Goal: Task Accomplishment & Management: Complete application form

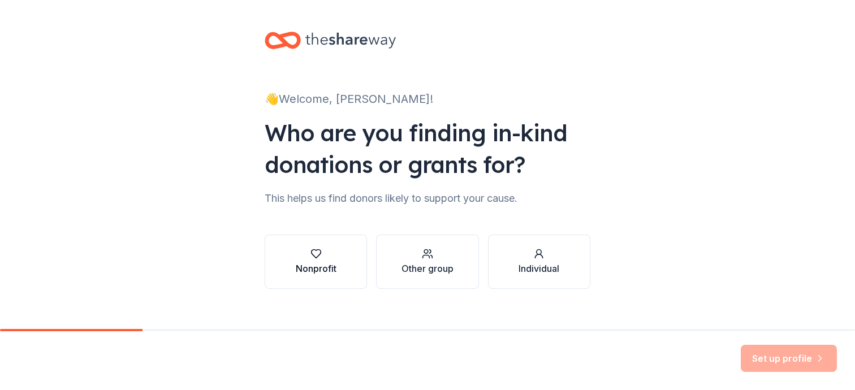
click at [316, 265] on div "Nonprofit" at bounding box center [316, 269] width 41 height 14
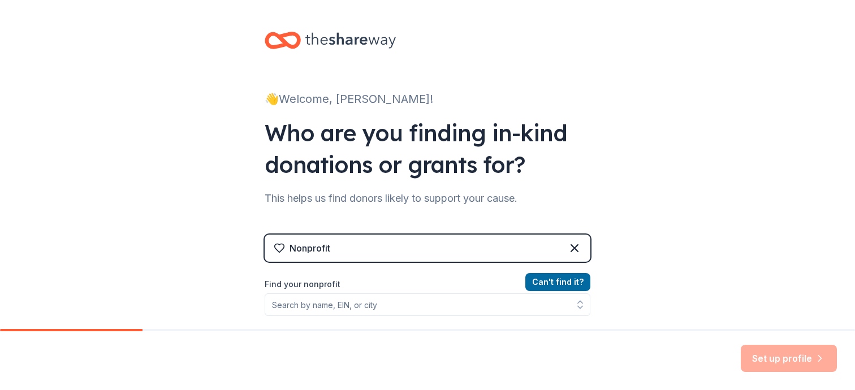
scroll to position [52, 0]
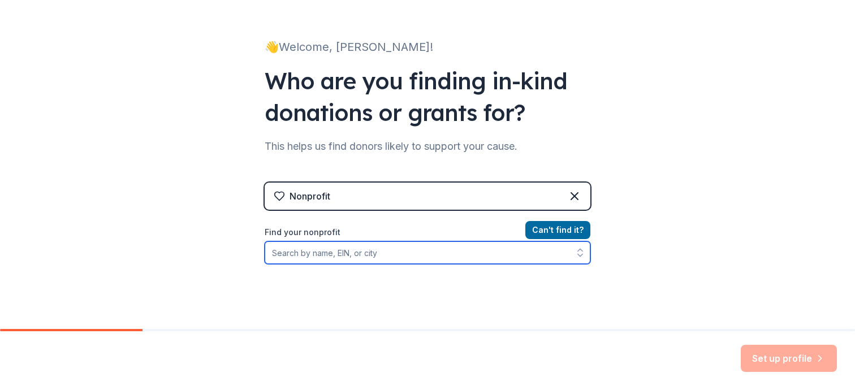
click at [348, 255] on input "Find your nonprofit" at bounding box center [428, 253] width 326 height 23
type input "l"
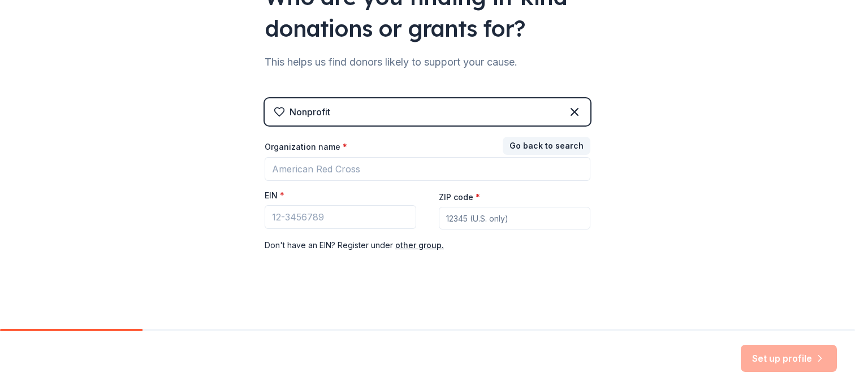
scroll to position [136, 0]
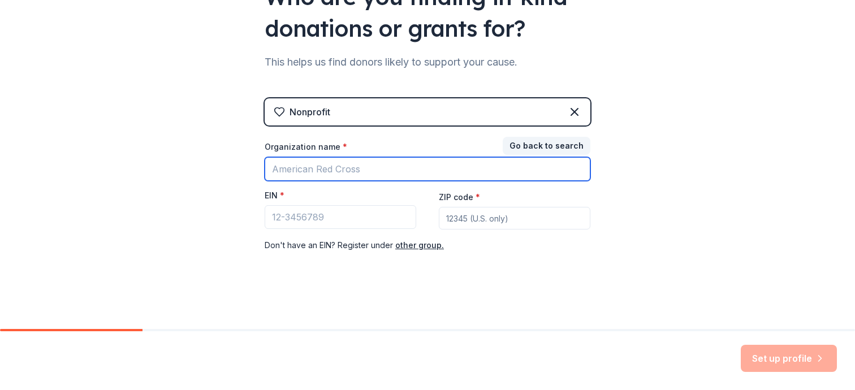
click at [363, 168] on input "Organization name *" at bounding box center [428, 169] width 326 height 24
click at [362, 166] on input "Organization name *" at bounding box center [428, 169] width 326 height 24
type input "Light the Night [GEOGRAPHIC_DATA]"
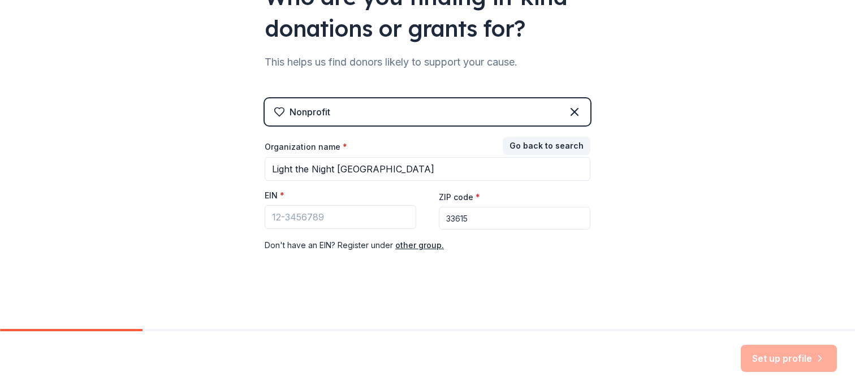
drag, startPoint x: 478, startPoint y: 217, endPoint x: 450, endPoint y: 218, distance: 27.7
click at [450, 218] on input "33615" at bounding box center [515, 218] width 152 height 23
type input "33606"
click at [351, 219] on input "EIN *" at bounding box center [341, 217] width 152 height 24
click at [346, 218] on input "13" at bounding box center [341, 217] width 152 height 24
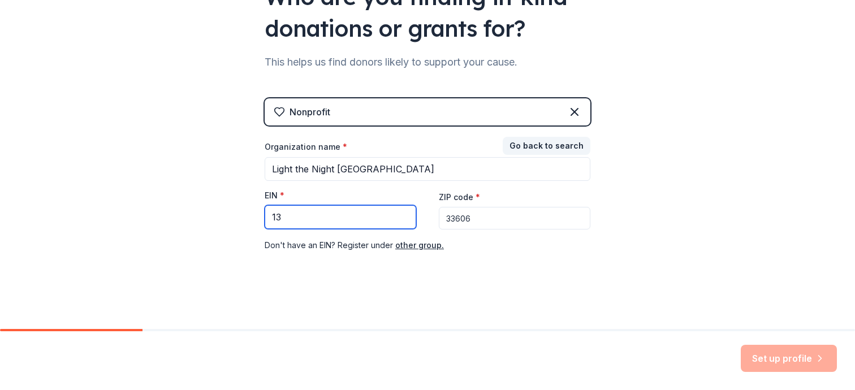
type input "1"
click at [322, 218] on input "13" at bounding box center [341, 217] width 152 height 24
click at [316, 219] on input "13-56" at bounding box center [341, 217] width 152 height 24
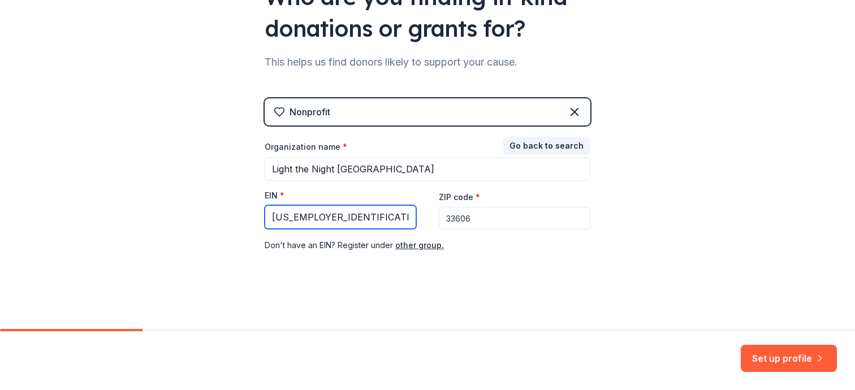
type input "[US_EMPLOYER_IDENTIFICATION_NUMBER]"
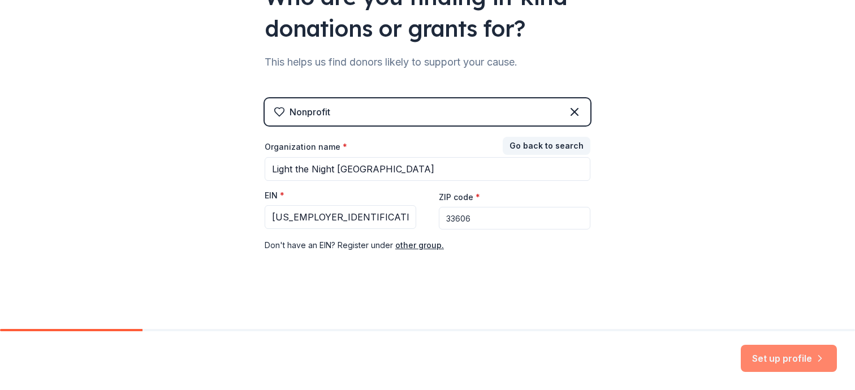
click at [774, 359] on button "Set up profile" at bounding box center [789, 358] width 96 height 27
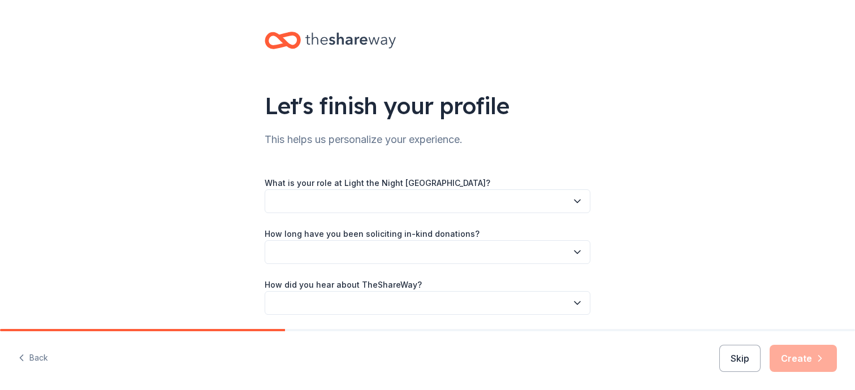
scroll to position [40, 0]
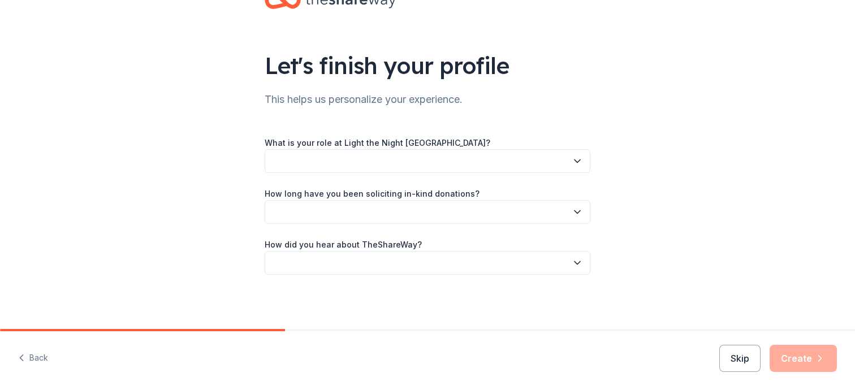
click at [437, 180] on div "What is your role at Light the Night Tampa? How long have you been soliciting i…" at bounding box center [428, 205] width 326 height 139
click at [574, 175] on div "What is your role at Light the Night Tampa? How long have you been soliciting i…" at bounding box center [428, 205] width 326 height 139
click at [385, 162] on button "button" at bounding box center [428, 161] width 326 height 24
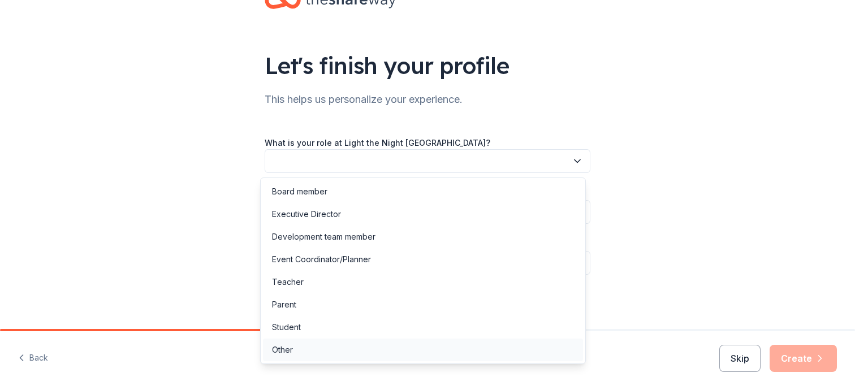
click at [287, 350] on div "Other" at bounding box center [282, 350] width 21 height 14
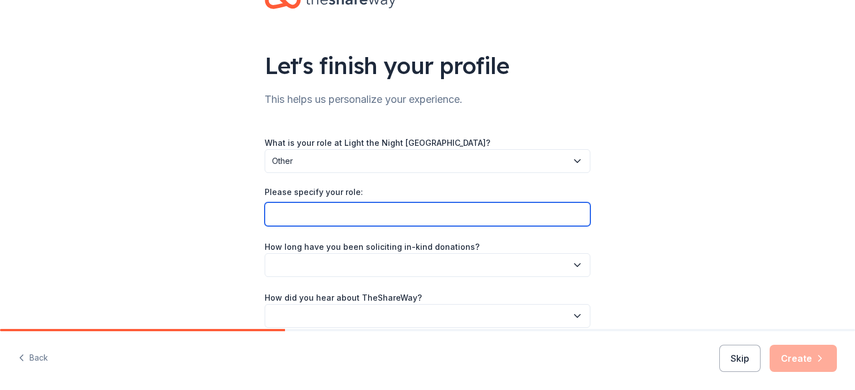
click at [337, 213] on input "Please specify your role:" at bounding box center [428, 215] width 326 height 24
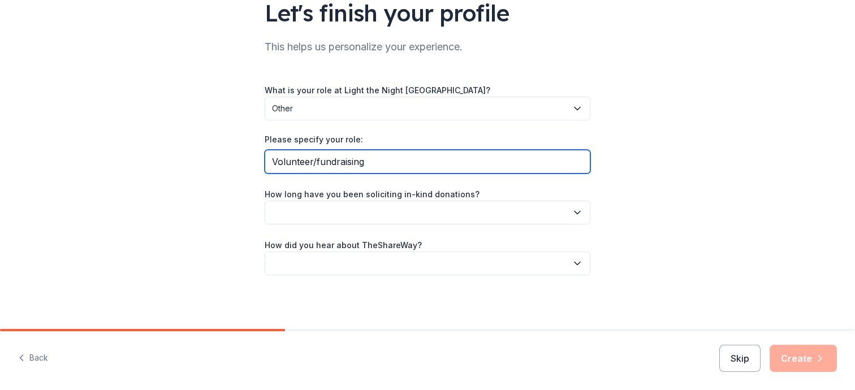
type input "Volunteer/fundraising"
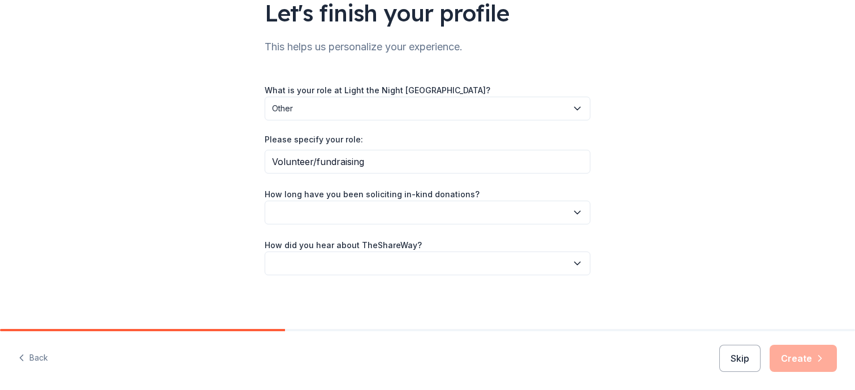
click at [401, 215] on button "button" at bounding box center [428, 213] width 326 height 24
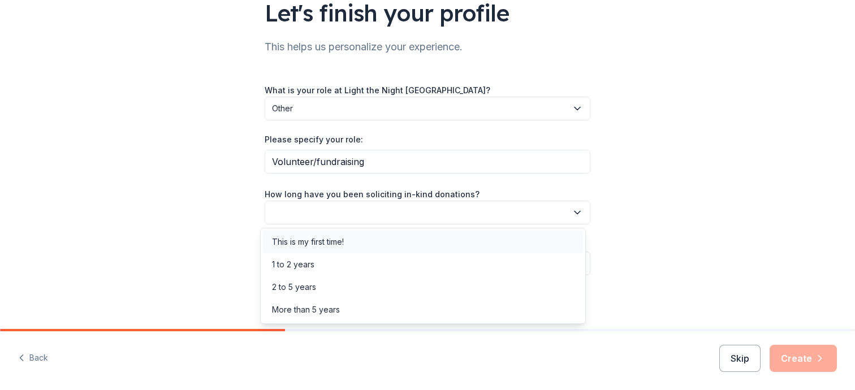
click at [351, 242] on div "This is my first time!" at bounding box center [423, 242] width 320 height 23
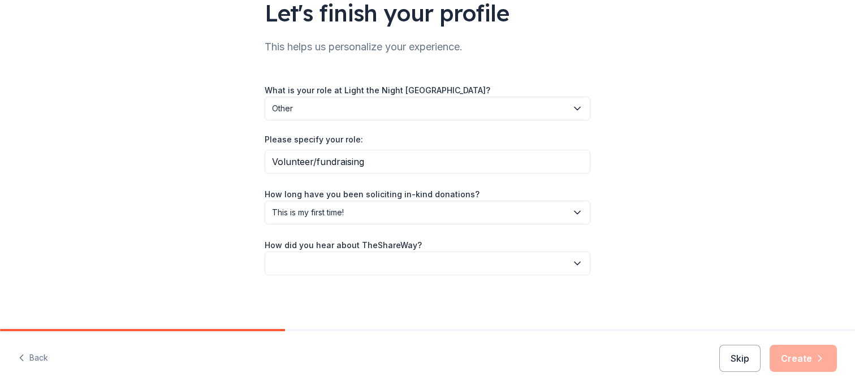
click at [342, 265] on button "button" at bounding box center [428, 264] width 326 height 24
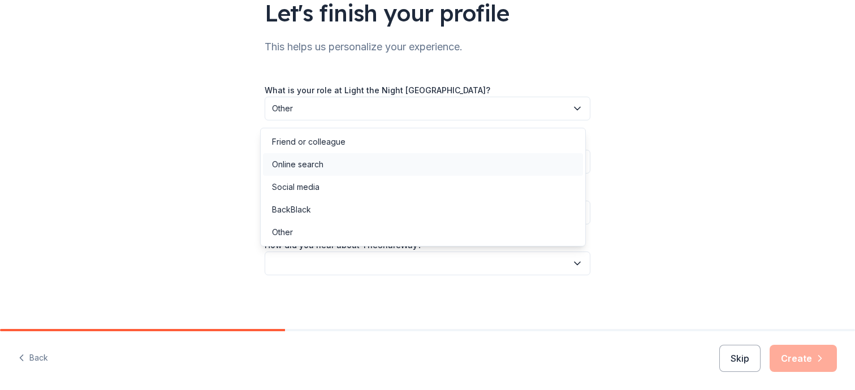
click at [317, 163] on div "Online search" at bounding box center [297, 165] width 51 height 14
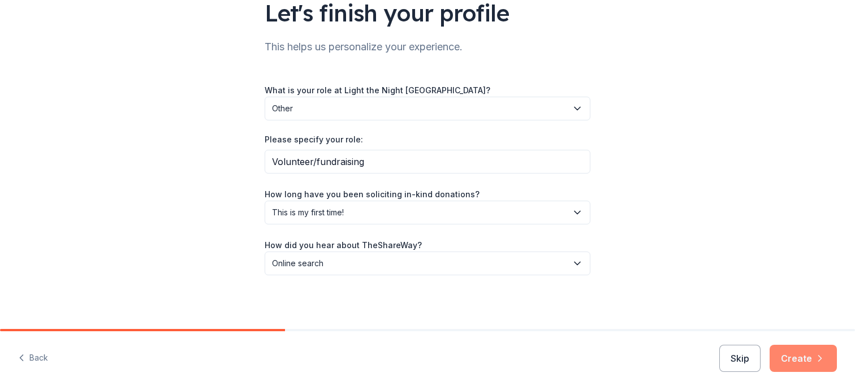
click at [815, 363] on icon "button" at bounding box center [820, 358] width 11 height 11
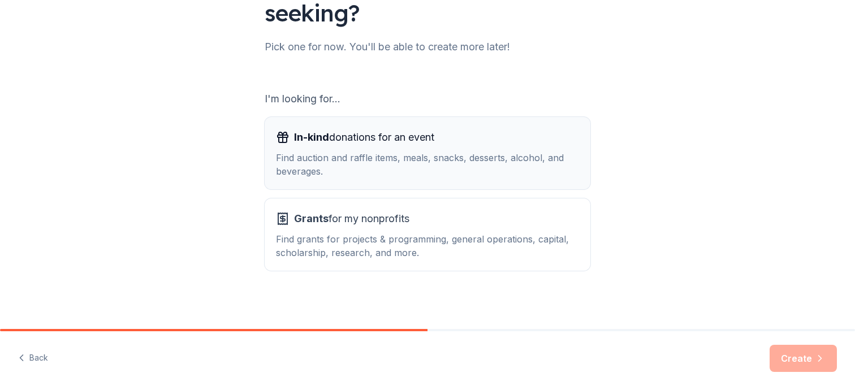
scroll to position [127, 0]
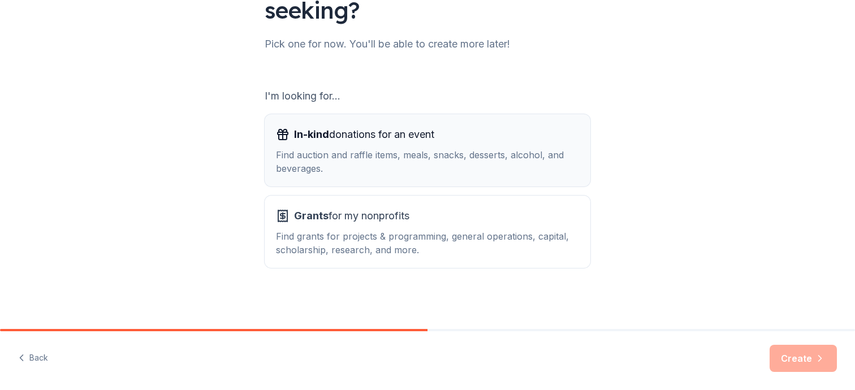
click at [365, 157] on div "Find auction and raffle items, meals, snacks, desserts, alcohol, and beverages." at bounding box center [427, 161] width 303 height 27
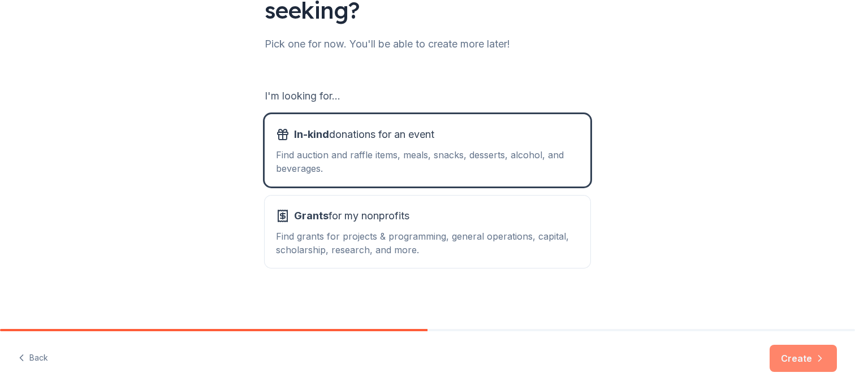
click at [795, 358] on button "Create" at bounding box center [803, 358] width 67 height 27
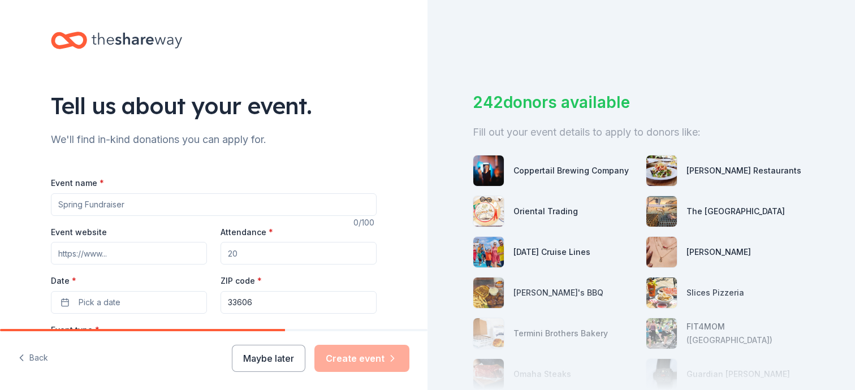
scroll to position [57, 0]
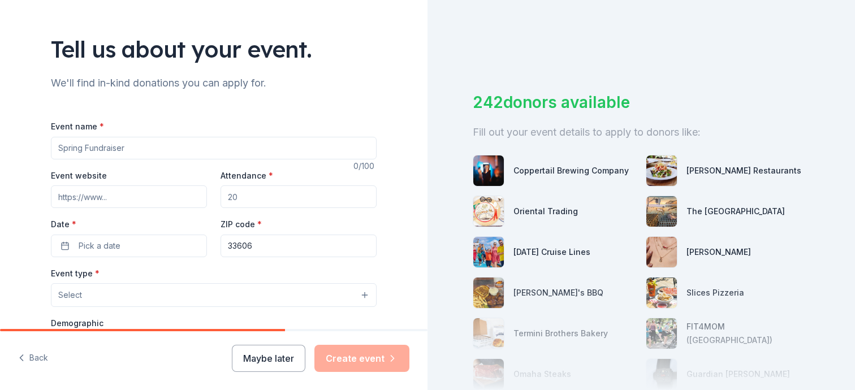
click at [158, 150] on input "Event name *" at bounding box center [214, 148] width 326 height 23
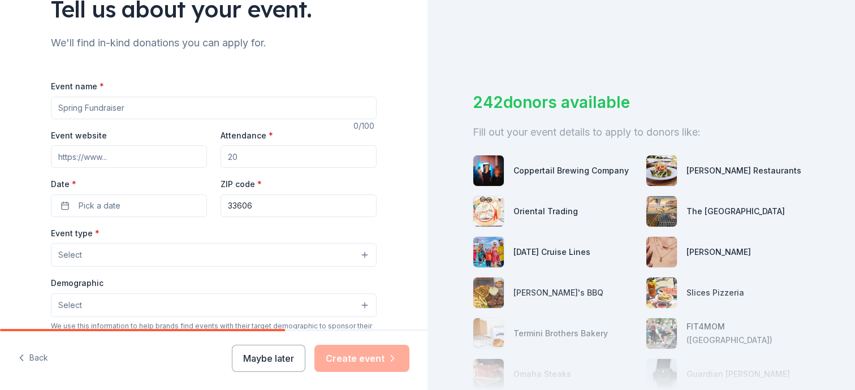
scroll to position [113, 0]
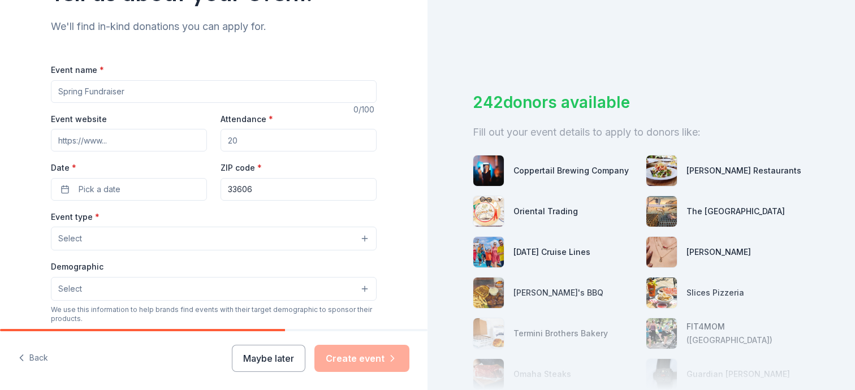
click at [132, 94] on input "Event name *" at bounding box center [214, 91] width 326 height 23
type input "Fundraising Event - [GEOGRAPHIC_DATA] [GEOGRAPHIC_DATA]"
click at [296, 147] on input "Attendance *" at bounding box center [299, 140] width 156 height 23
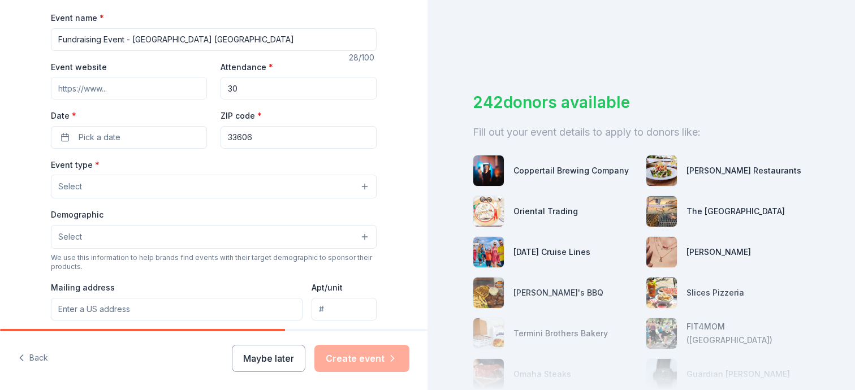
scroll to position [165, 0]
type input "30"
click at [130, 145] on button "Pick a date" at bounding box center [129, 137] width 156 height 23
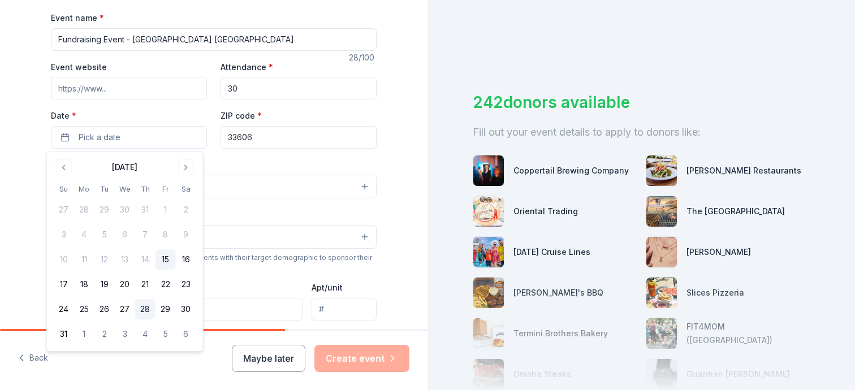
click at [142, 313] on button "28" at bounding box center [145, 309] width 20 height 20
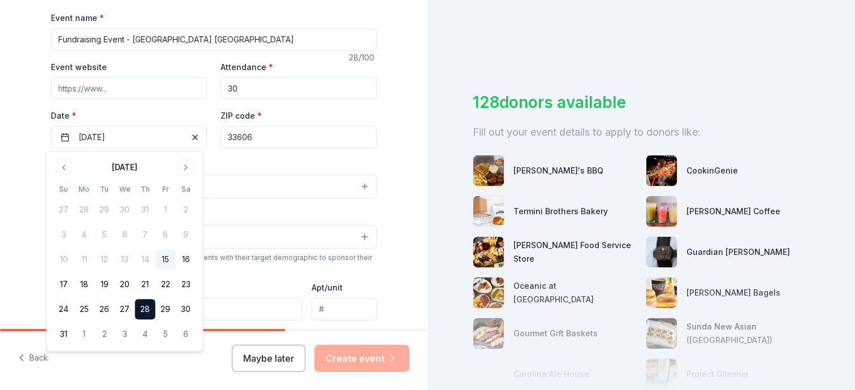
click at [253, 145] on input "33606" at bounding box center [299, 137] width 156 height 23
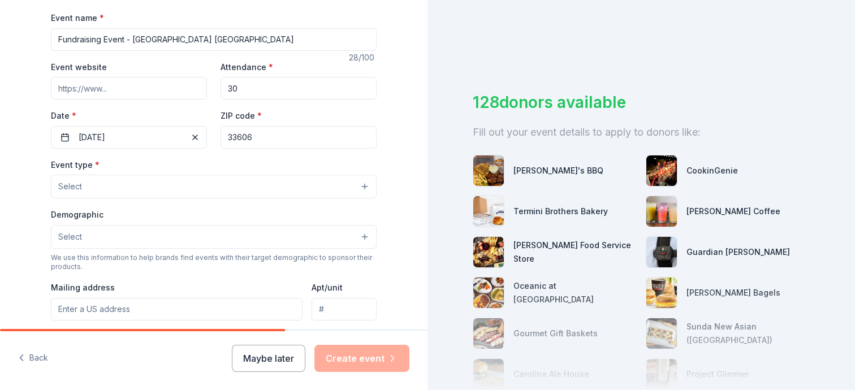
click at [259, 136] on input "33606" at bounding box center [299, 137] width 156 height 23
type input "33602"
click at [381, 110] on div "Tell us about your event. We'll find in-kind donations you can apply for. Event…" at bounding box center [214, 211] width 362 height 753
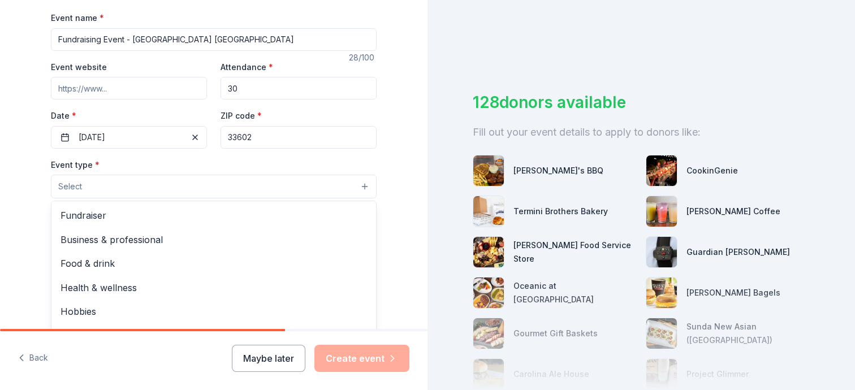
click at [184, 185] on button "Select" at bounding box center [214, 187] width 326 height 24
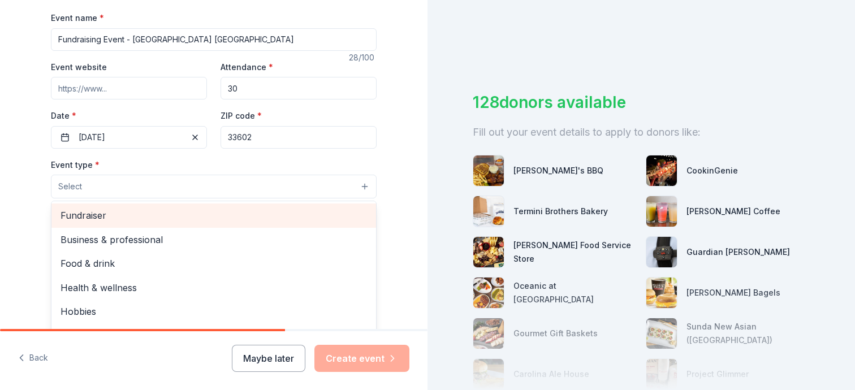
click at [143, 225] on div "Fundraiser" at bounding box center [213, 216] width 325 height 24
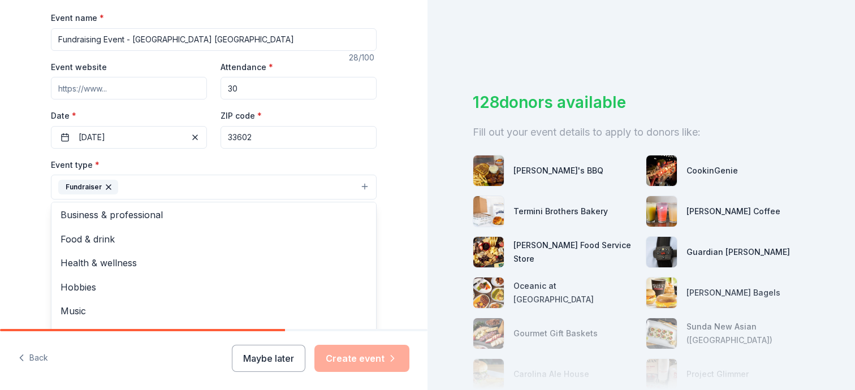
click at [170, 169] on div "Event type * Fundraiser Business & professional Food & drink Health & wellness …" at bounding box center [214, 179] width 326 height 42
click at [146, 247] on button "Select" at bounding box center [214, 238] width 326 height 24
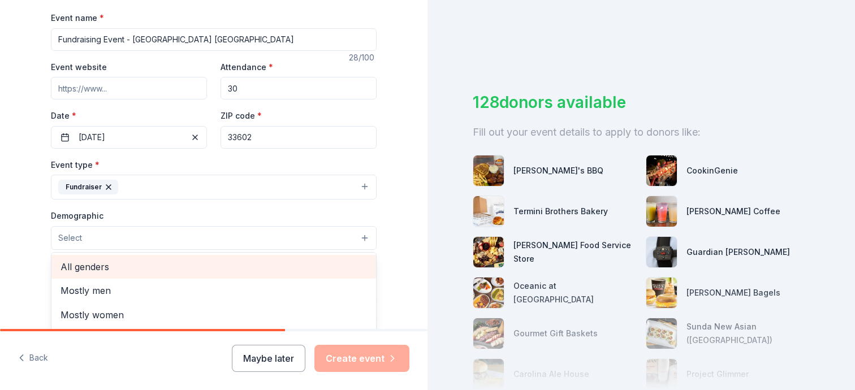
click at [123, 271] on span "All genders" at bounding box center [214, 267] width 307 height 15
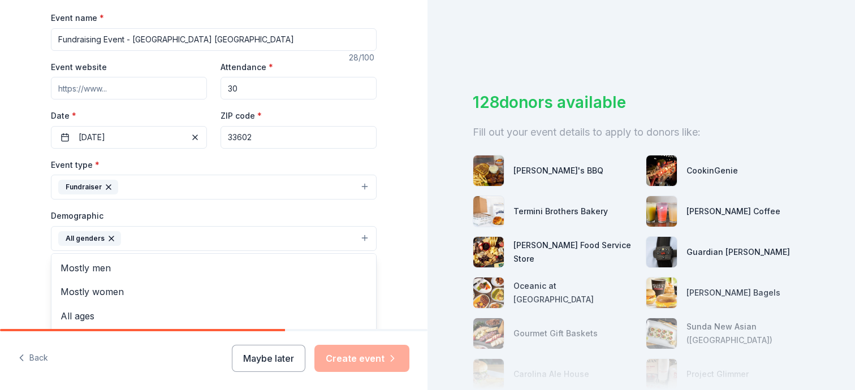
click at [158, 197] on div "Event type * Fundraiser Demographic All genders Mostly men Mostly women All age…" at bounding box center [214, 278] width 326 height 240
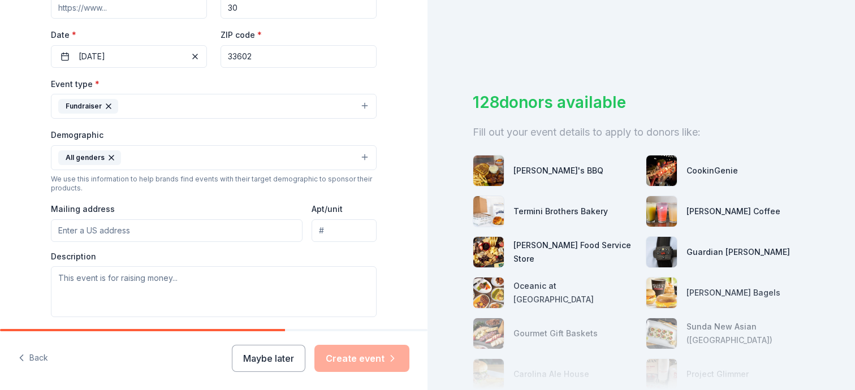
scroll to position [272, 0]
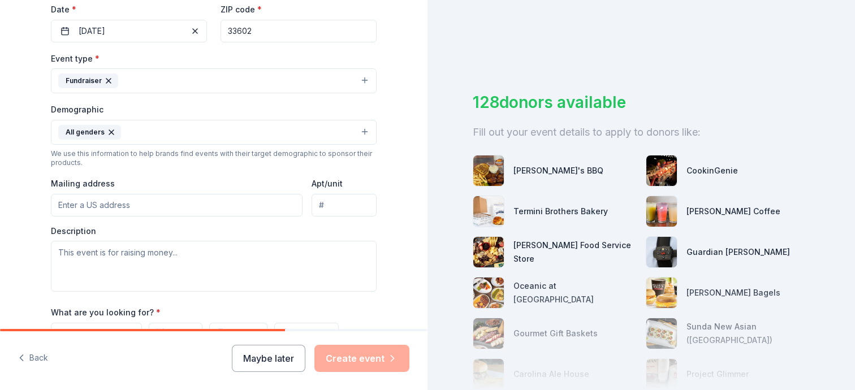
click at [158, 197] on input "Mailing address" at bounding box center [177, 205] width 252 height 23
type input "400 N Ashley Drive"
type input "Suite 800"
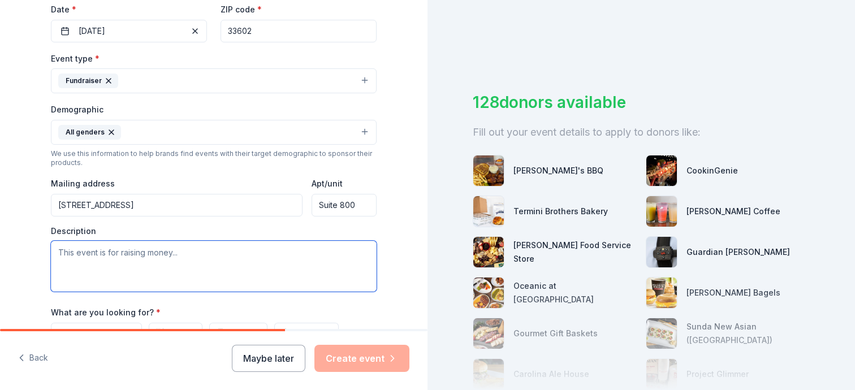
click at [134, 251] on textarea at bounding box center [214, 266] width 326 height 51
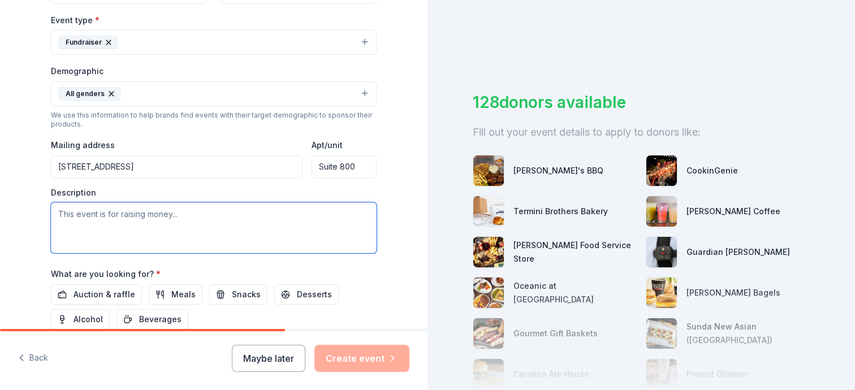
scroll to position [310, 0]
paste textarea "Light The Night is a fundraising and awareness event organized by the Leukemia …"
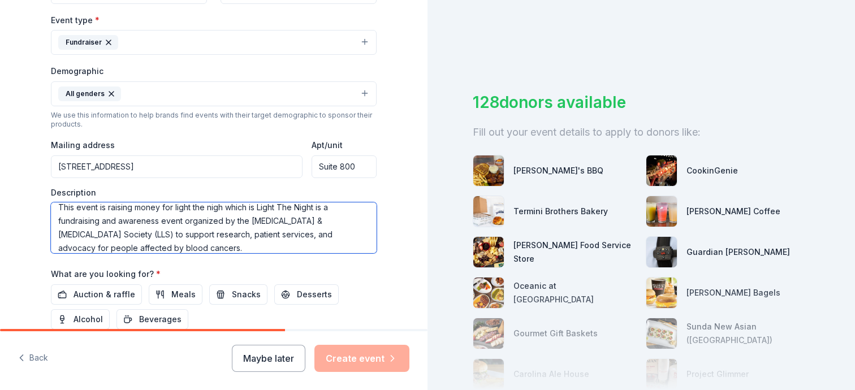
scroll to position [0, 0]
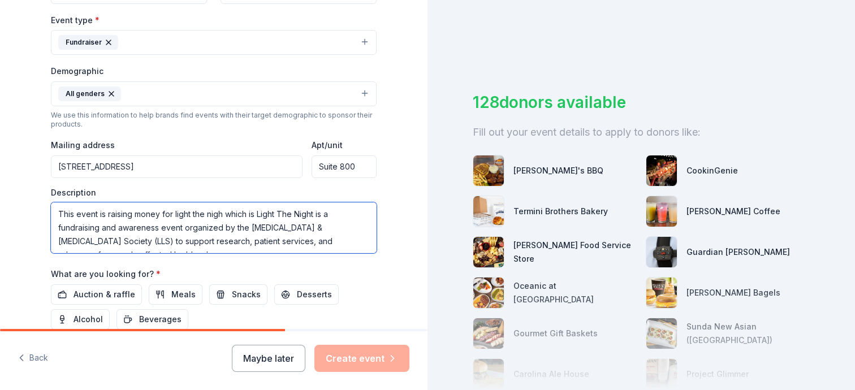
drag, startPoint x: 311, startPoint y: 206, endPoint x: 245, endPoint y: 210, distance: 65.8
click at [245, 210] on textarea "This event is raising money for light the nigh which is Light The Night is a fu…" at bounding box center [214, 228] width 326 height 51
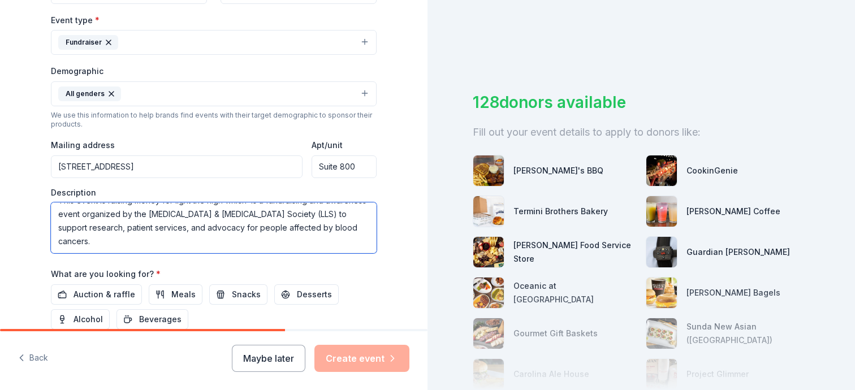
scroll to position [418, 0]
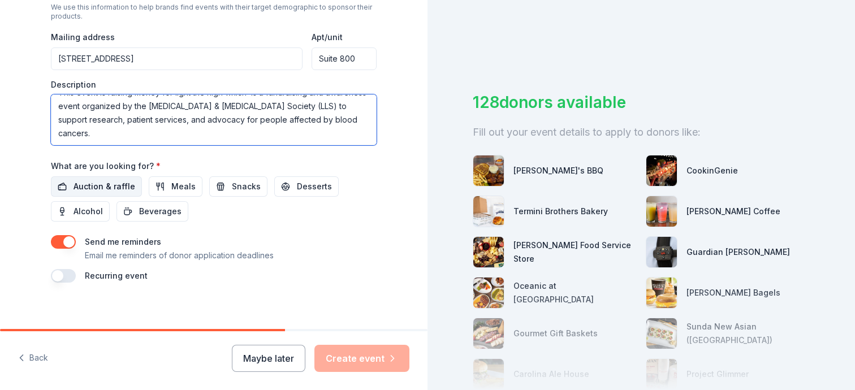
type textarea "This event is raising money for light the nigh which is a fundraising and aware…"
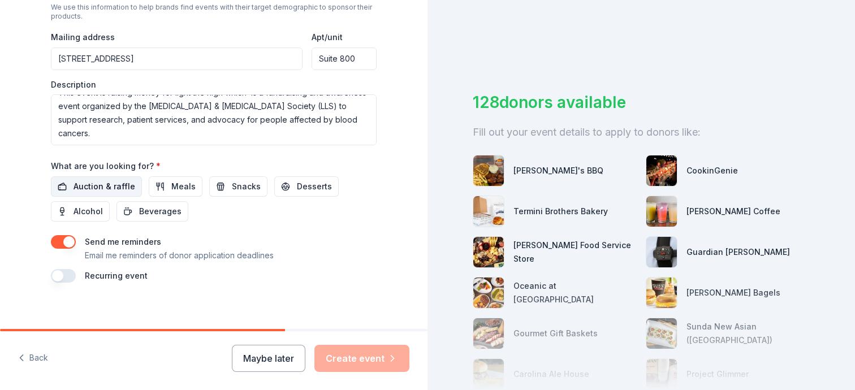
click at [100, 186] on span "Auction & raffle" at bounding box center [105, 187] width 62 height 14
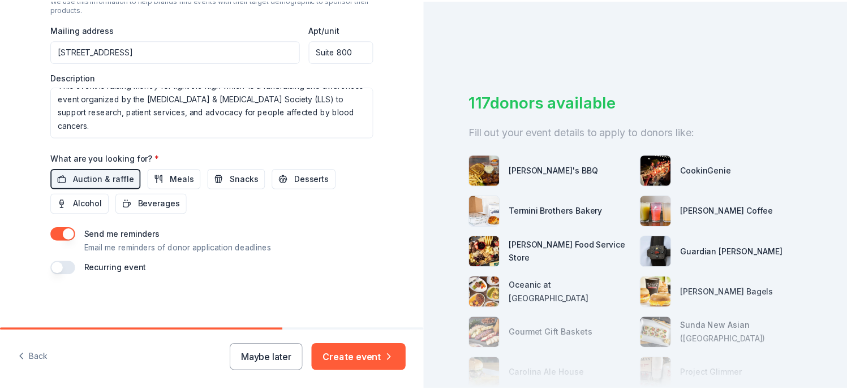
scroll to position [425, 0]
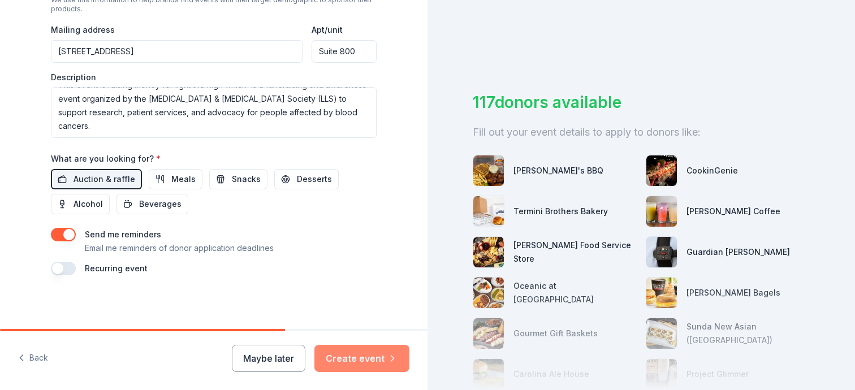
click at [367, 356] on button "Create event" at bounding box center [362, 358] width 95 height 27
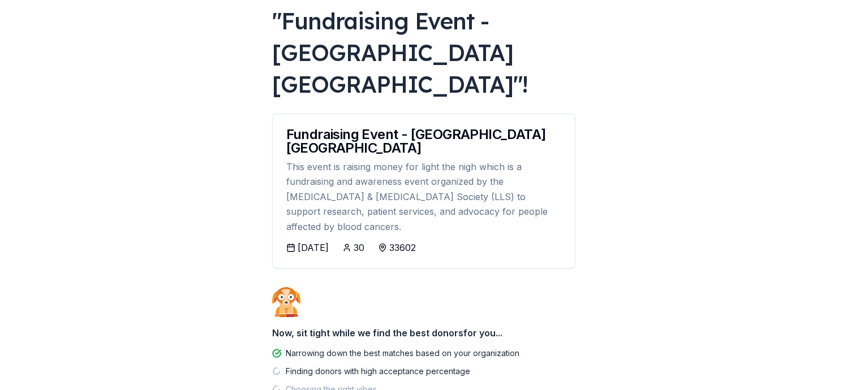
scroll to position [119, 0]
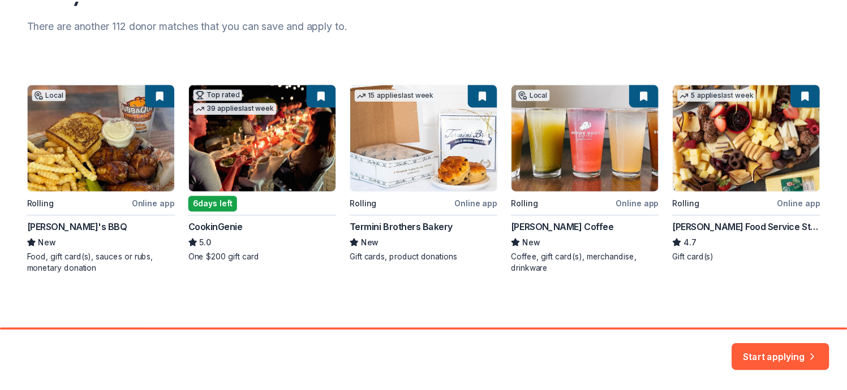
scroll to position [147, 0]
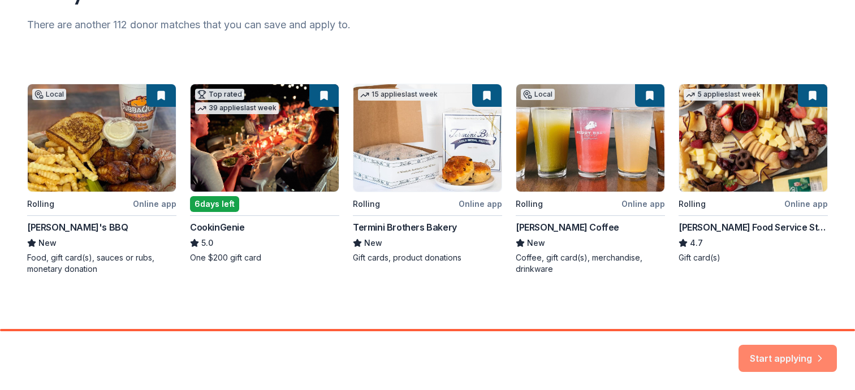
click at [776, 354] on button "Start applying" at bounding box center [788, 356] width 98 height 27
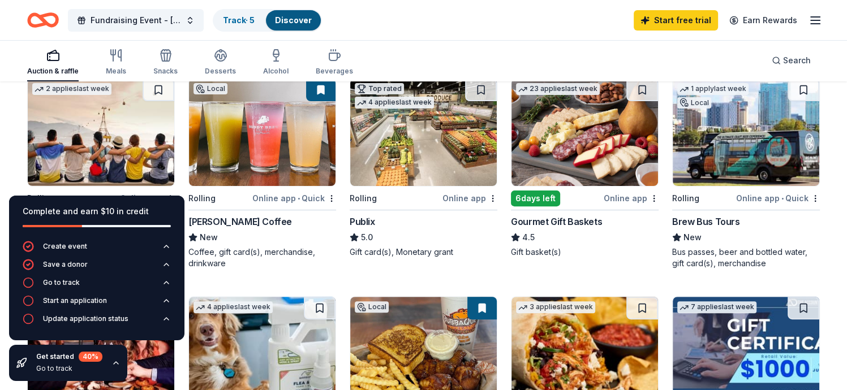
scroll to position [337, 0]
click at [245, 139] on img at bounding box center [262, 132] width 147 height 107
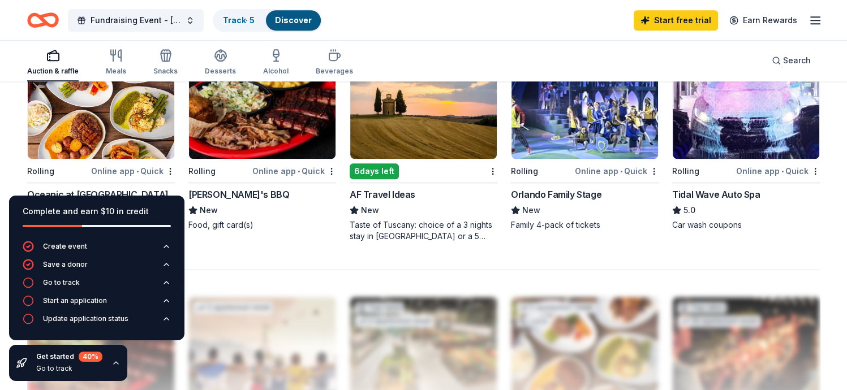
scroll to position [733, 0]
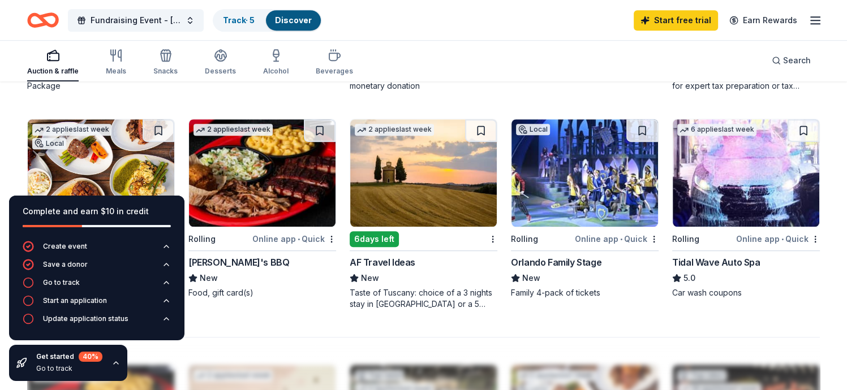
click at [262, 175] on img at bounding box center [262, 172] width 147 height 107
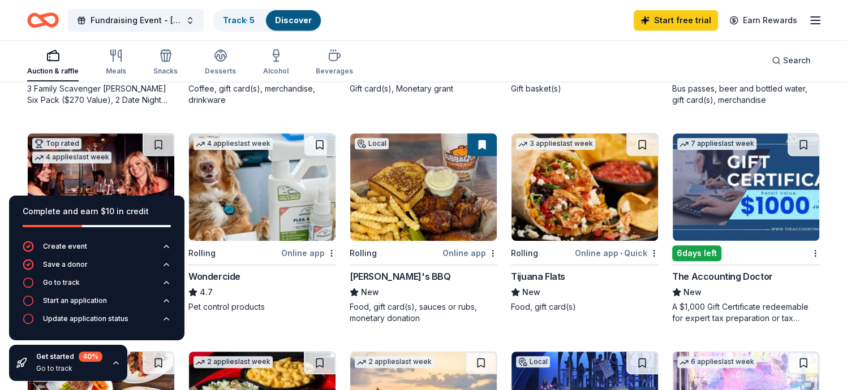
scroll to position [507, 0]
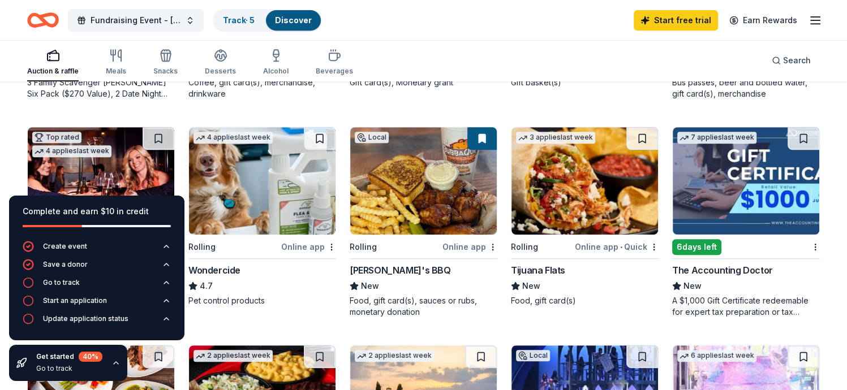
click at [536, 268] on div "Tijuana Flats" at bounding box center [538, 271] width 54 height 14
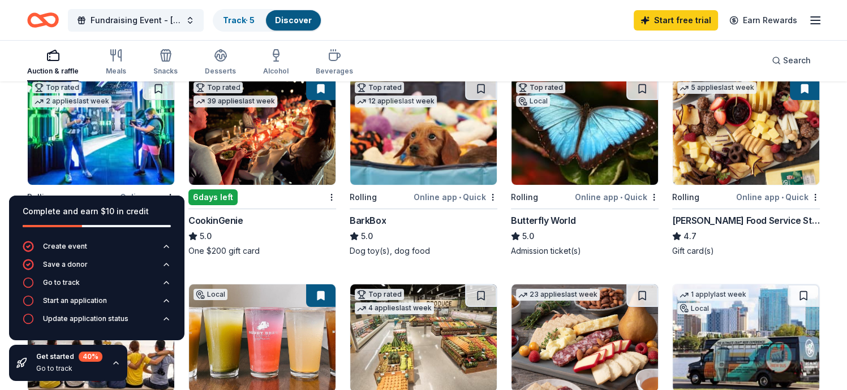
scroll to position [226, 0]
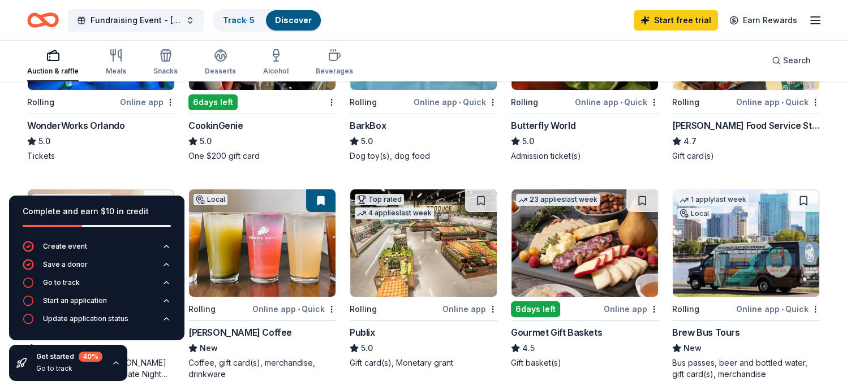
click at [751, 277] on img at bounding box center [746, 243] width 147 height 107
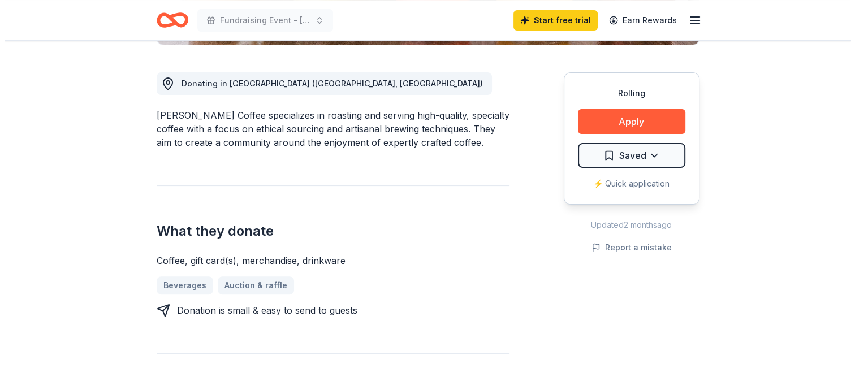
scroll to position [298, 0]
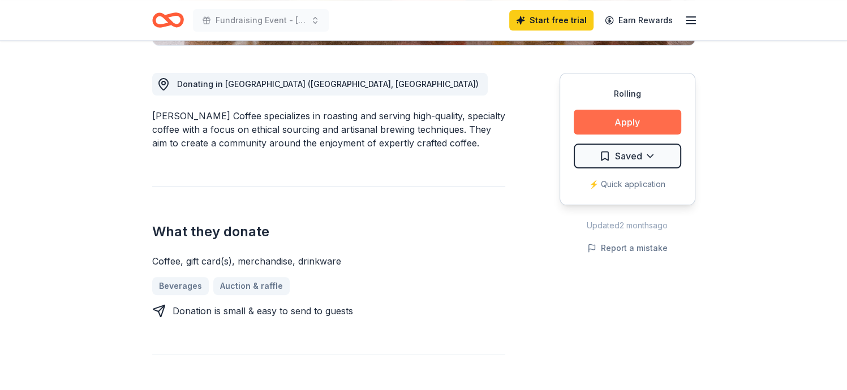
click at [627, 122] on button "Apply" at bounding box center [627, 122] width 107 height 25
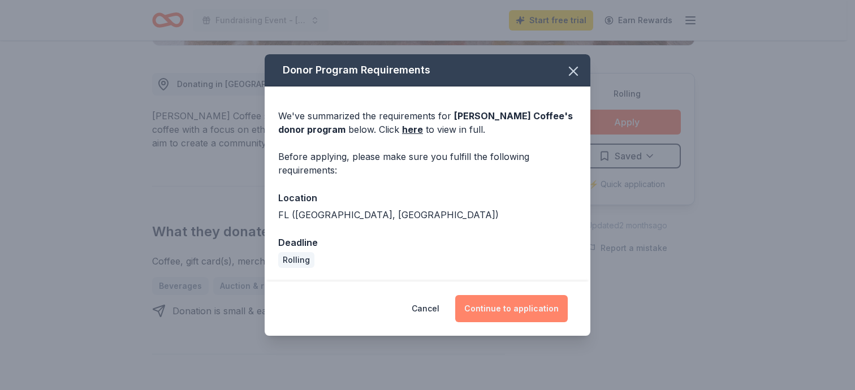
click at [504, 302] on button "Continue to application" at bounding box center [511, 308] width 113 height 27
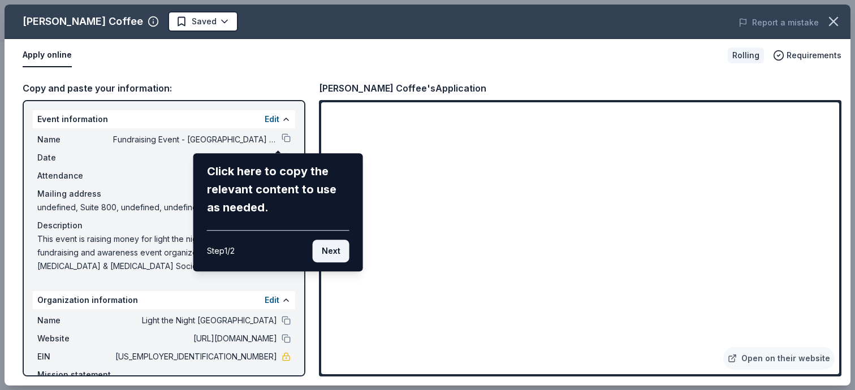
click at [329, 253] on button "Next" at bounding box center [331, 251] width 37 height 23
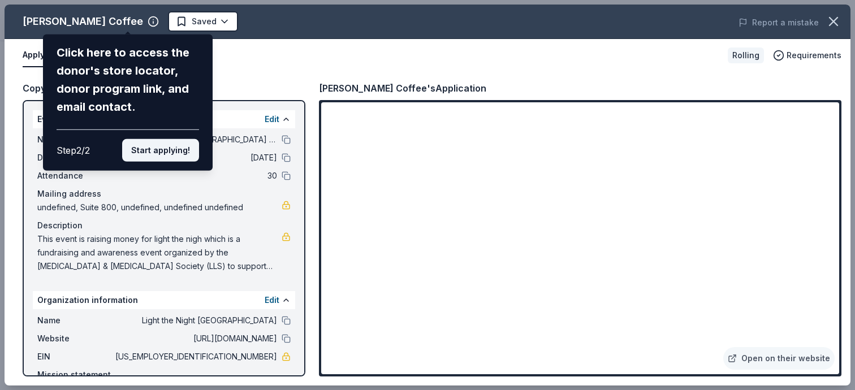
click at [167, 148] on button "Start applying!" at bounding box center [160, 150] width 77 height 23
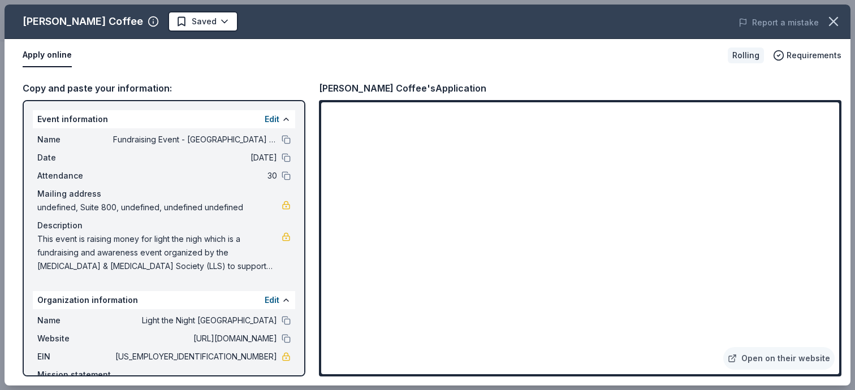
click at [434, 236] on div "Buddy Brew Coffee Saved Report a mistake Apply online Rolling Requirements Copy…" at bounding box center [428, 195] width 846 height 381
drag, startPoint x: 126, startPoint y: 203, endPoint x: 117, endPoint y: 203, distance: 9.1
click at [126, 203] on span "undefined, Suite 800, undefined, undefined undefined" at bounding box center [159, 208] width 244 height 14
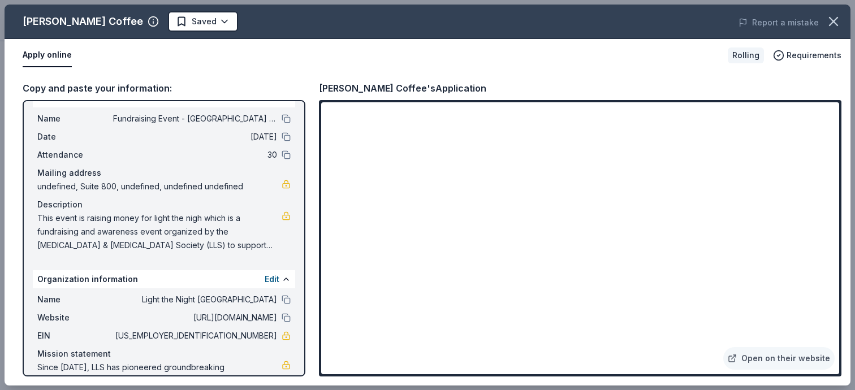
scroll to position [0, 0]
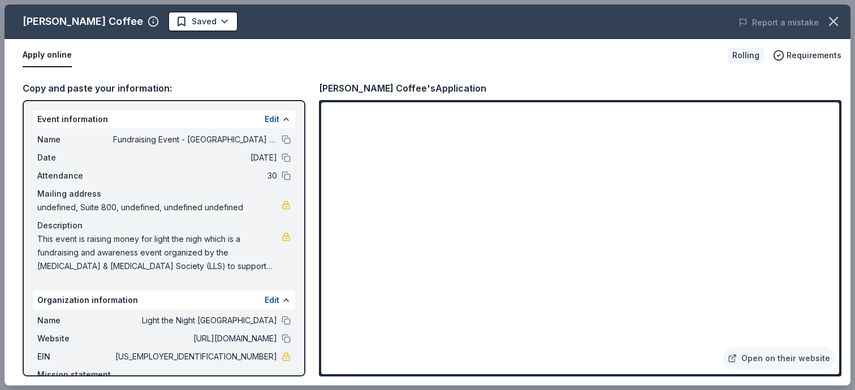
click at [141, 205] on span "undefined, Suite 800, undefined, undefined undefined" at bounding box center [159, 208] width 244 height 14
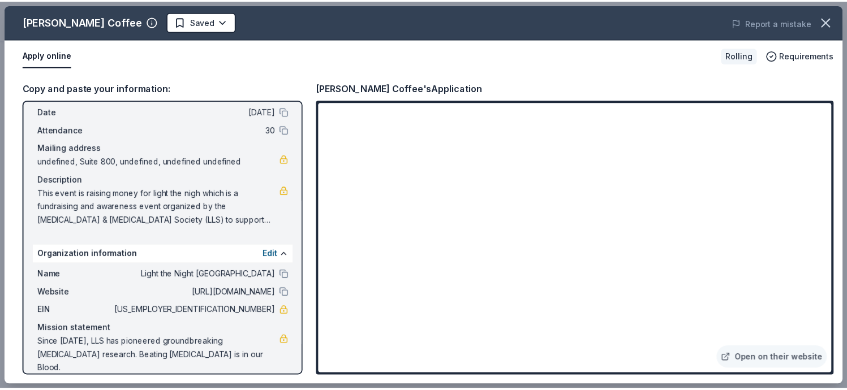
scroll to position [46, 0]
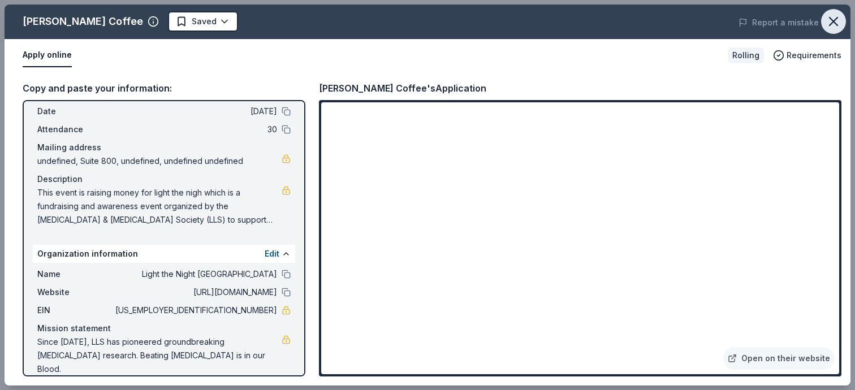
click at [824, 21] on button "button" at bounding box center [833, 21] width 25 height 25
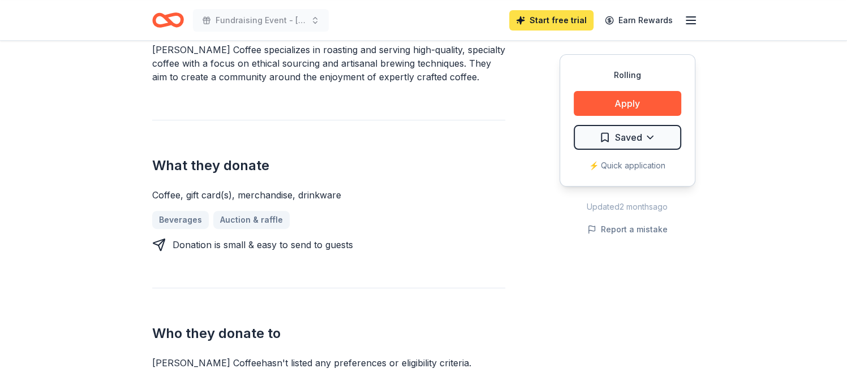
scroll to position [298, 0]
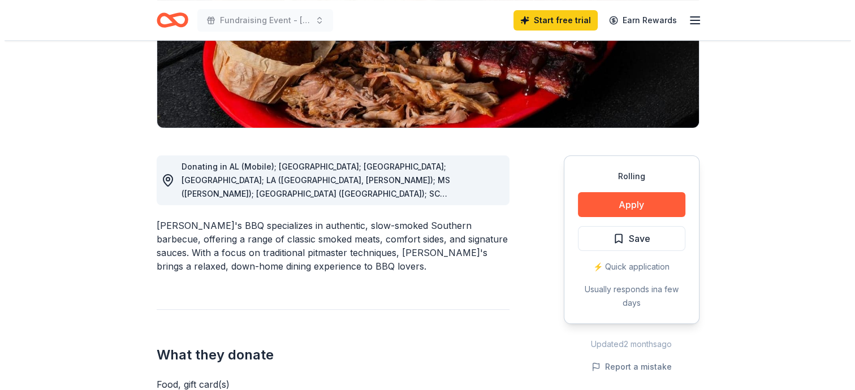
scroll to position [283, 0]
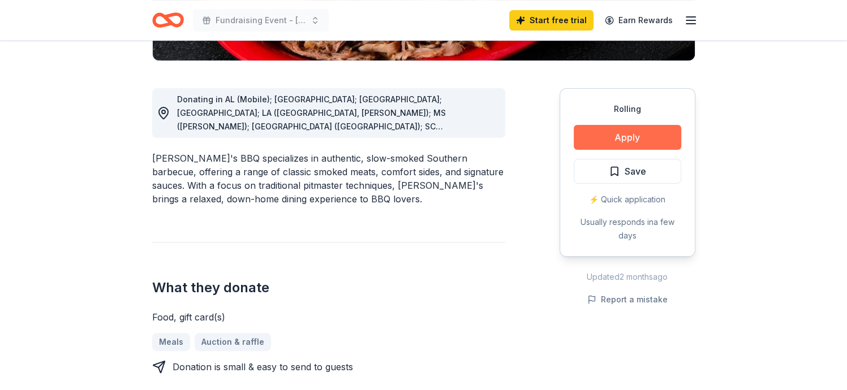
click at [620, 142] on button "Apply" at bounding box center [627, 137] width 107 height 25
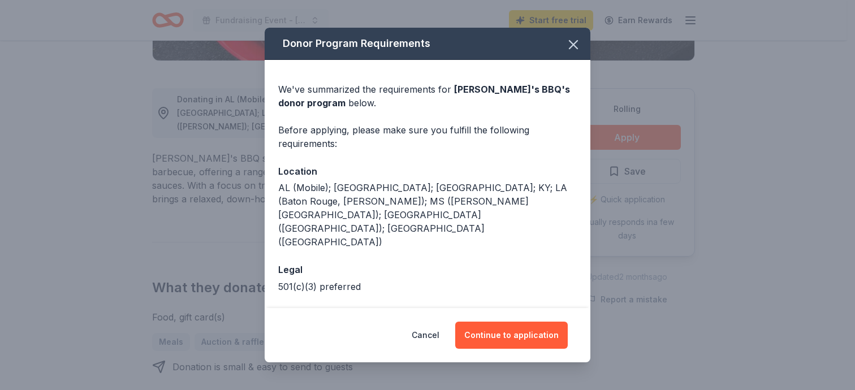
scroll to position [5, 0]
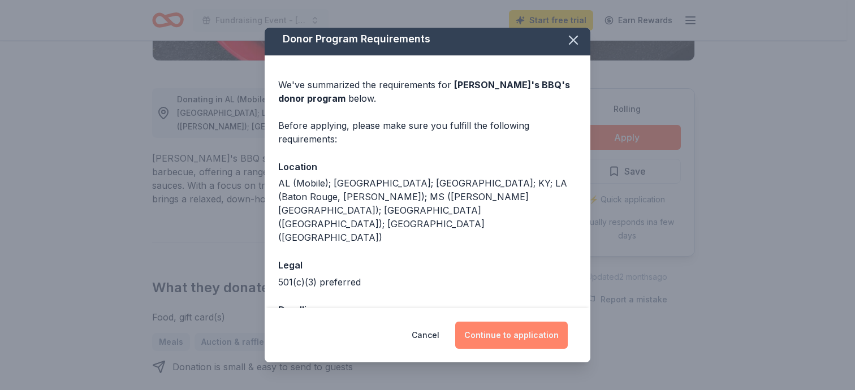
click at [517, 337] on button "Continue to application" at bounding box center [511, 335] width 113 height 27
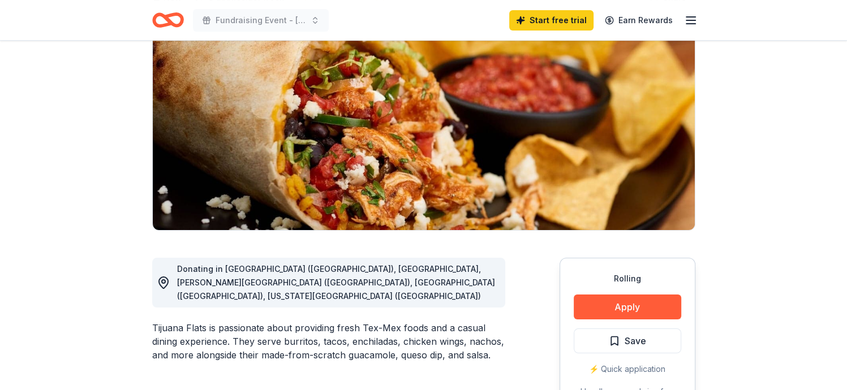
scroll to position [226, 0]
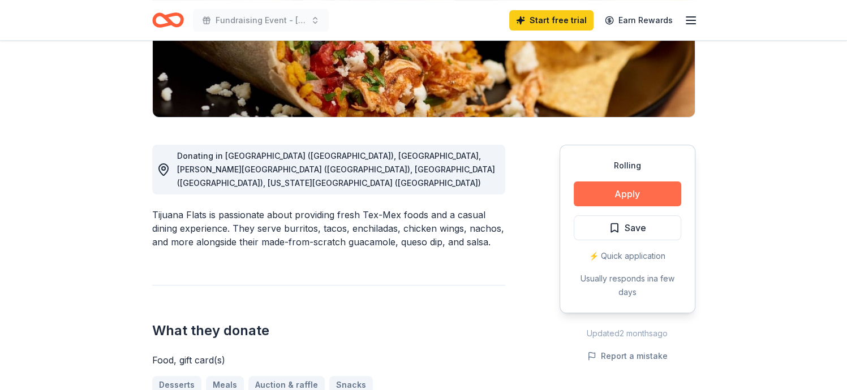
click at [606, 193] on button "Apply" at bounding box center [627, 194] width 107 height 25
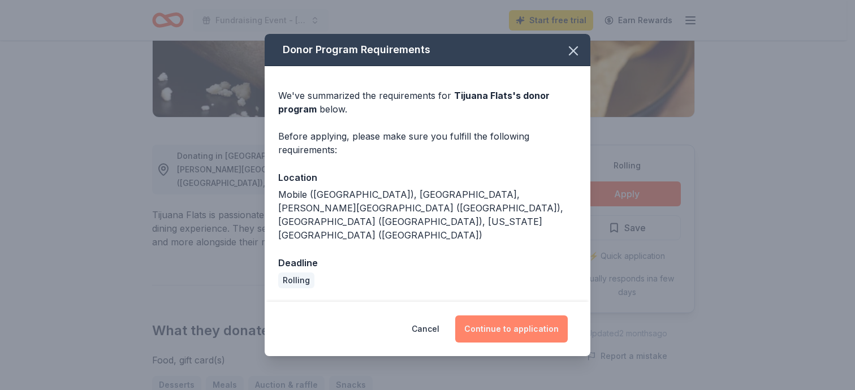
click at [494, 316] on button "Continue to application" at bounding box center [511, 329] width 113 height 27
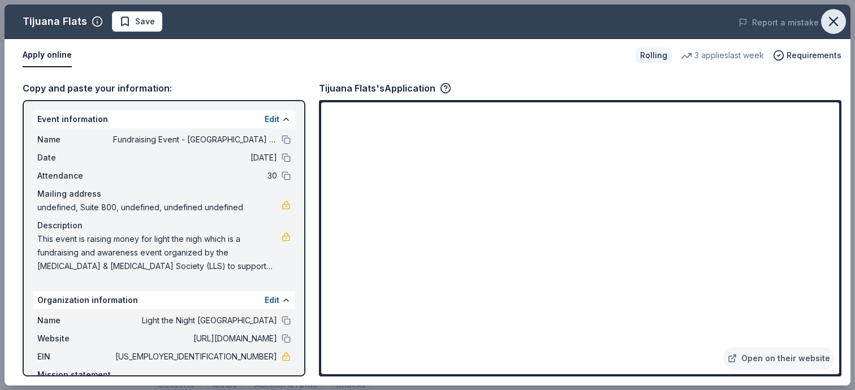
click at [829, 21] on icon "button" at bounding box center [834, 22] width 16 height 16
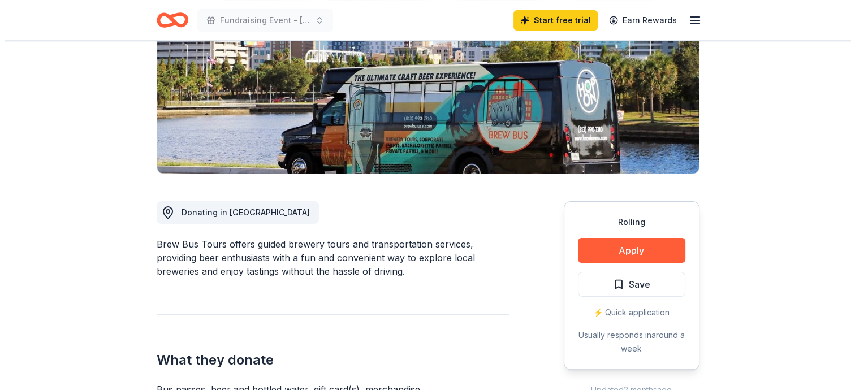
scroll to position [226, 0]
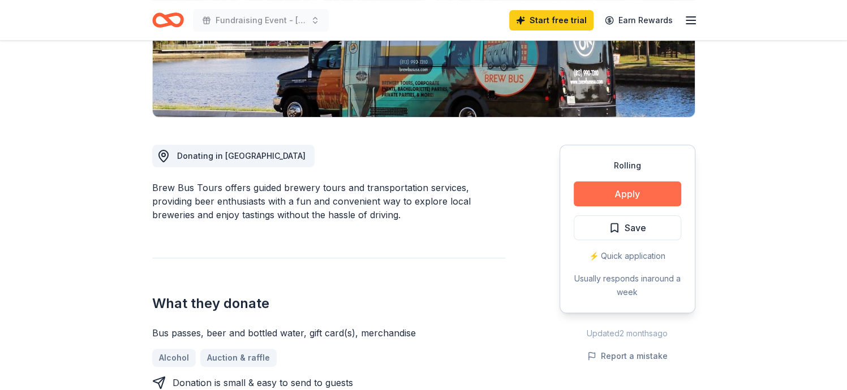
click at [609, 195] on button "Apply" at bounding box center [627, 194] width 107 height 25
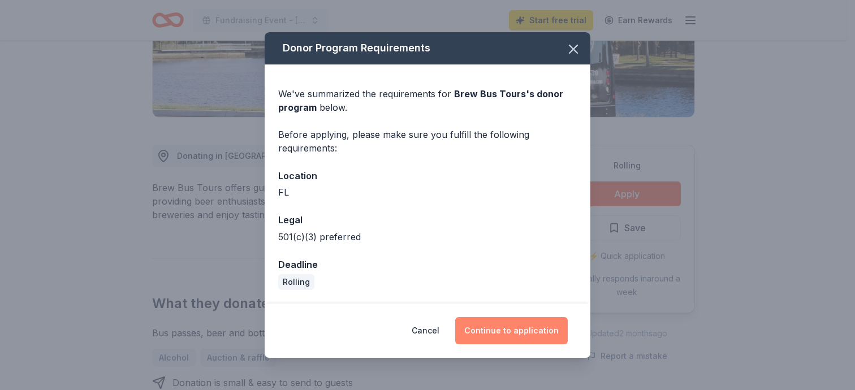
click at [502, 331] on button "Continue to application" at bounding box center [511, 330] width 113 height 27
